Goal: Find specific page/section: Find specific page/section

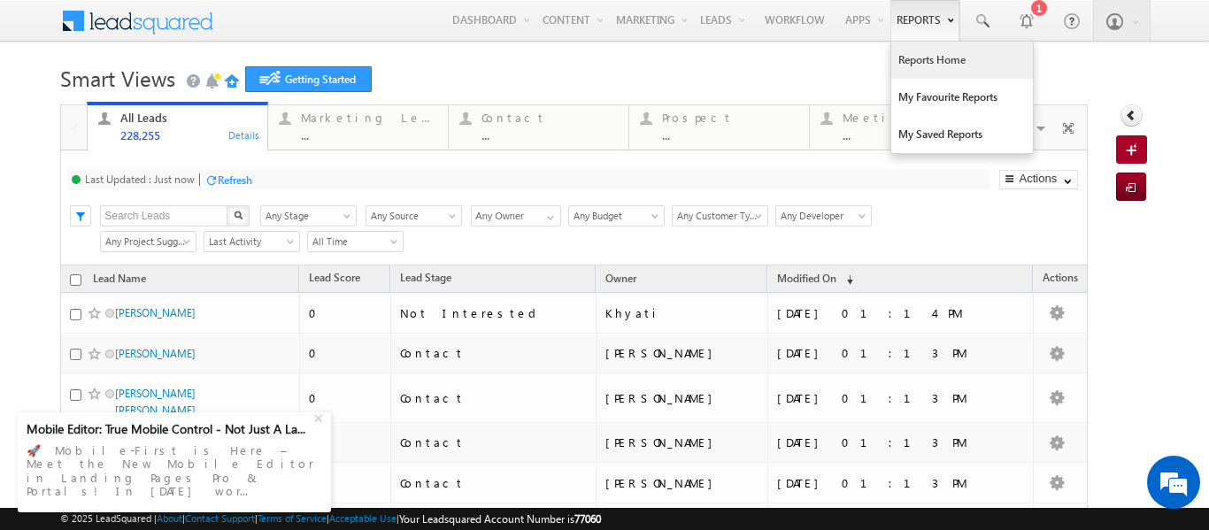
click at [910, 58] on link "Reports Home" at bounding box center [962, 60] width 142 height 37
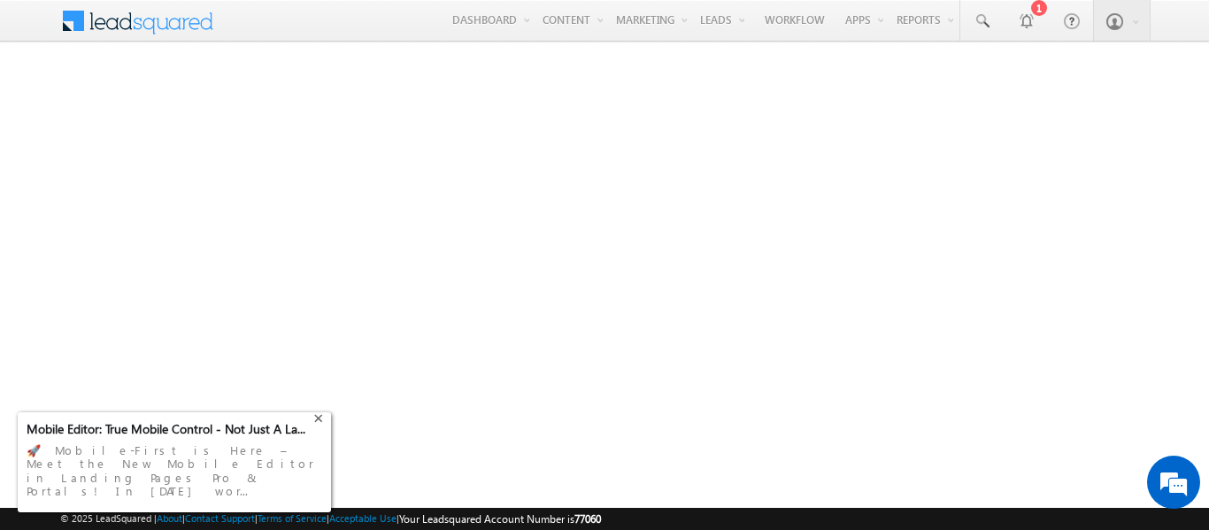
click at [317, 427] on div "+" at bounding box center [320, 416] width 21 height 21
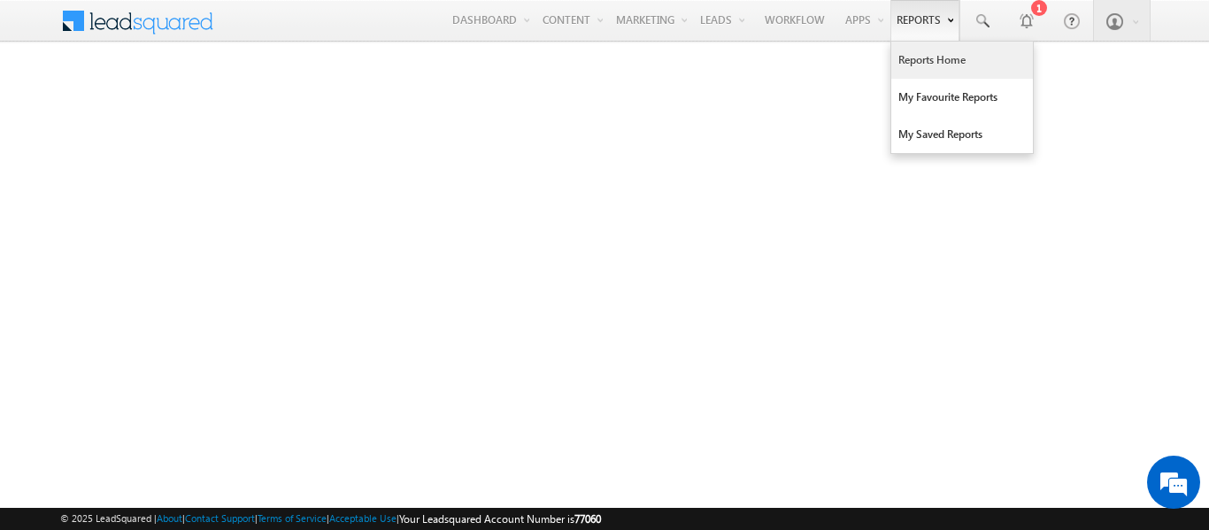
click at [925, 57] on link "Reports Home" at bounding box center [962, 60] width 142 height 37
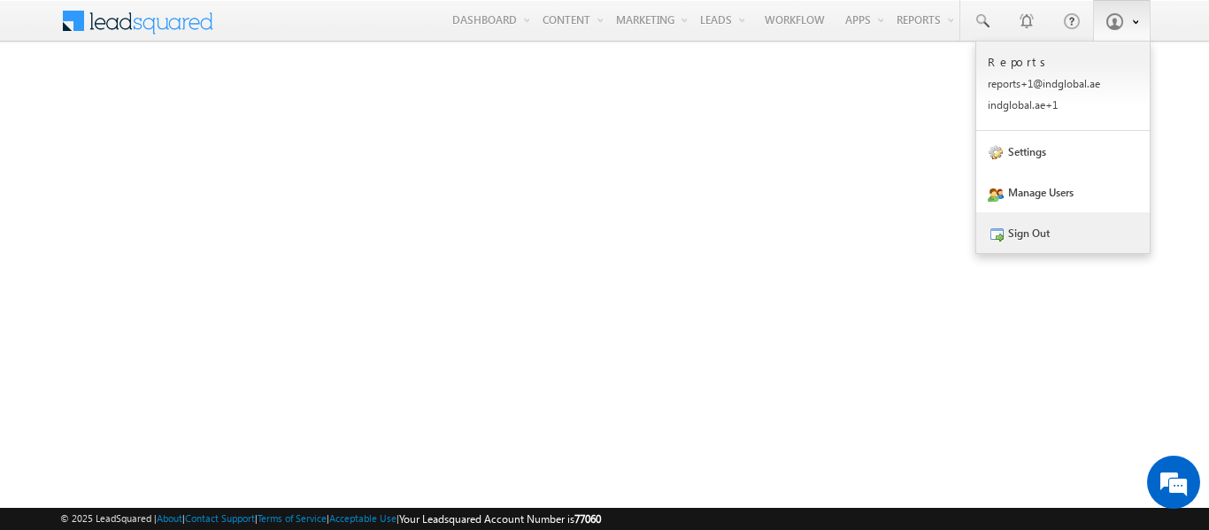
click at [1040, 233] on link "Sign Out" at bounding box center [1062, 232] width 173 height 41
